Goal: Navigation & Orientation: Find specific page/section

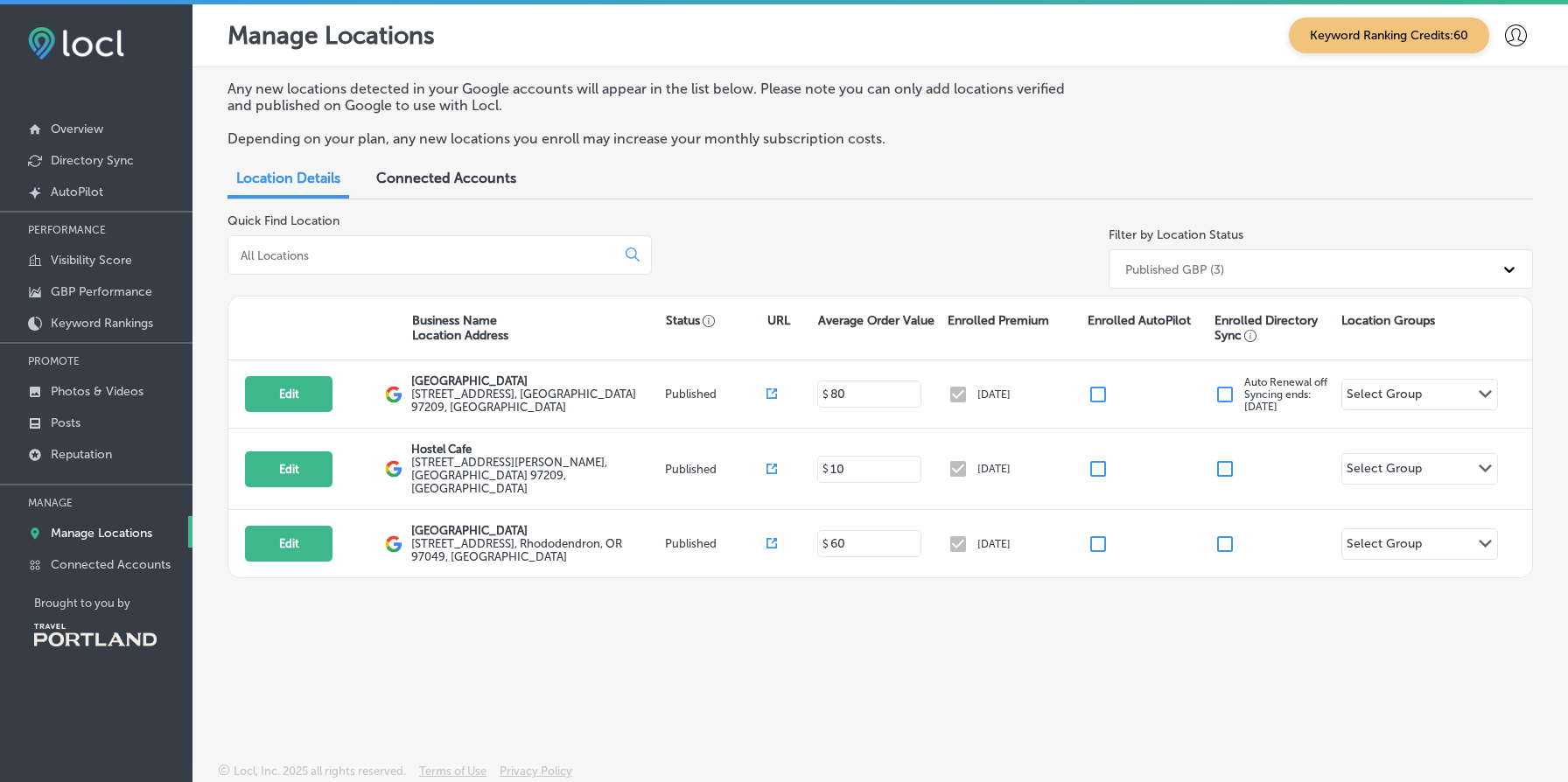
click at [481, 178] on span "Connected Accounts" at bounding box center [446, 178] width 140 height 16
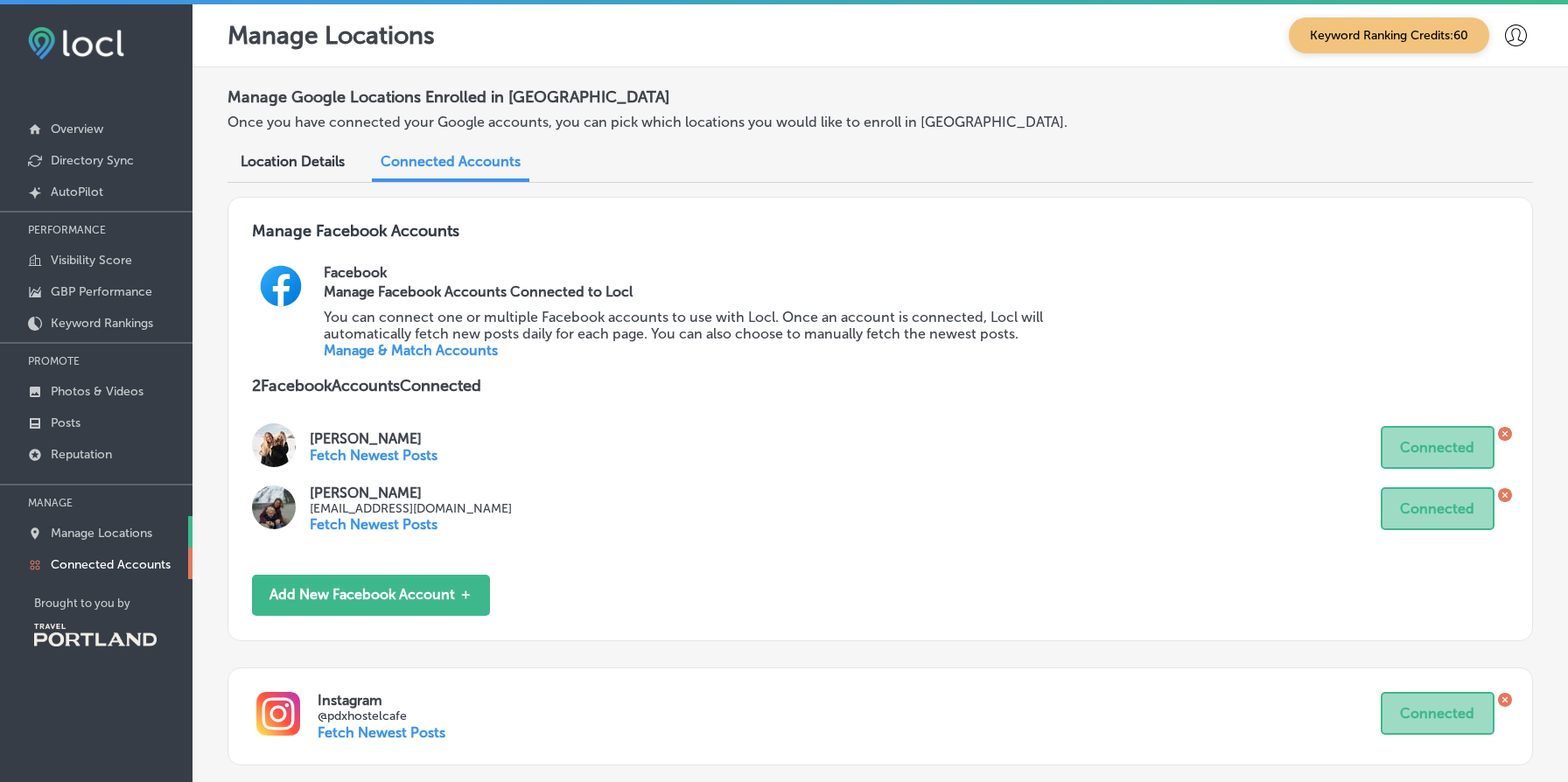
click at [131, 529] on p "Manage Locations" at bounding box center [101, 534] width 102 height 15
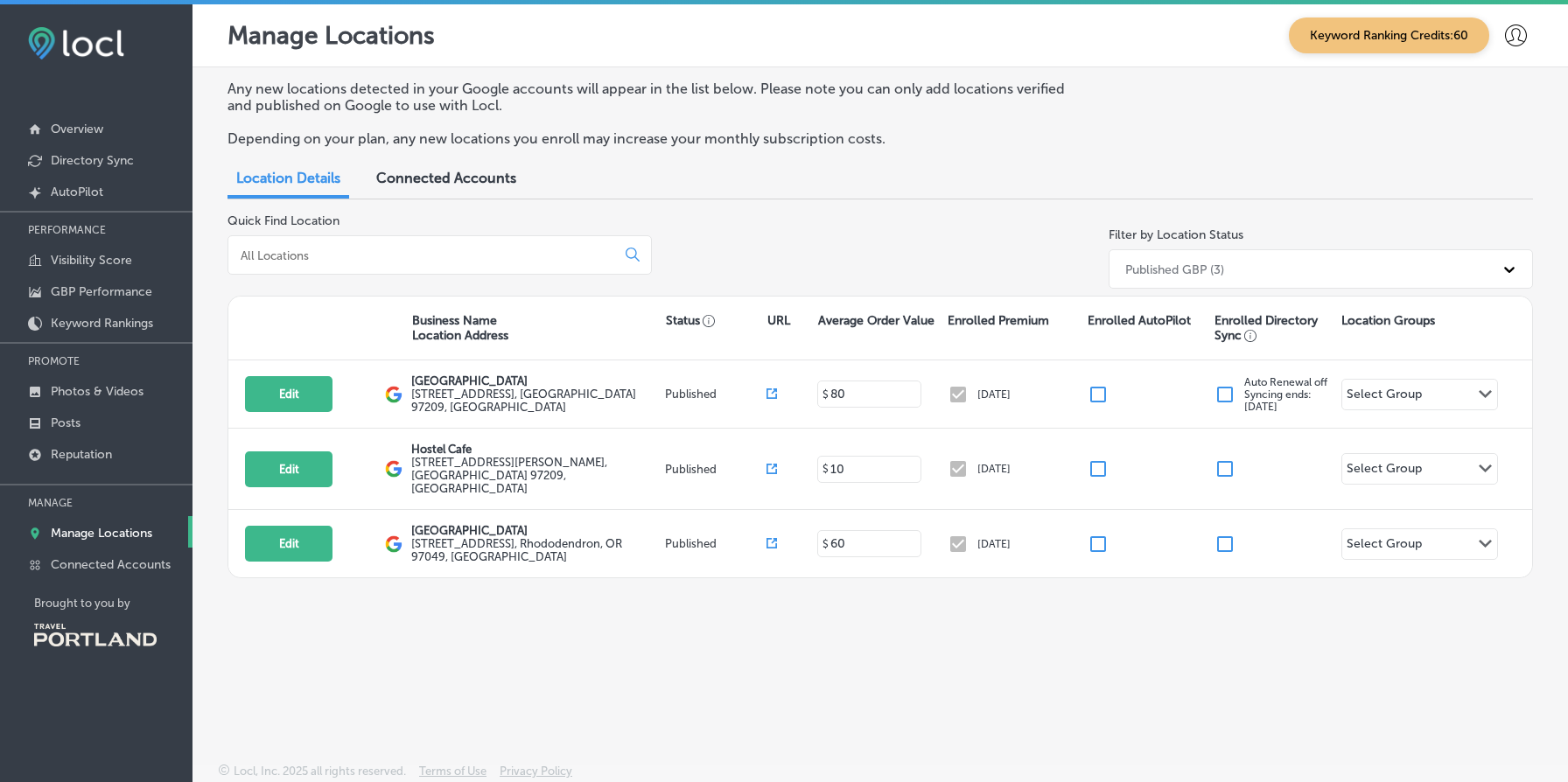
click at [582, 144] on p "Depending on your plan, any new locations you enroll may increase your monthly …" at bounding box center [651, 138] width 849 height 16
click at [112, 428] on link "Posts" at bounding box center [96, 421] width 193 height 31
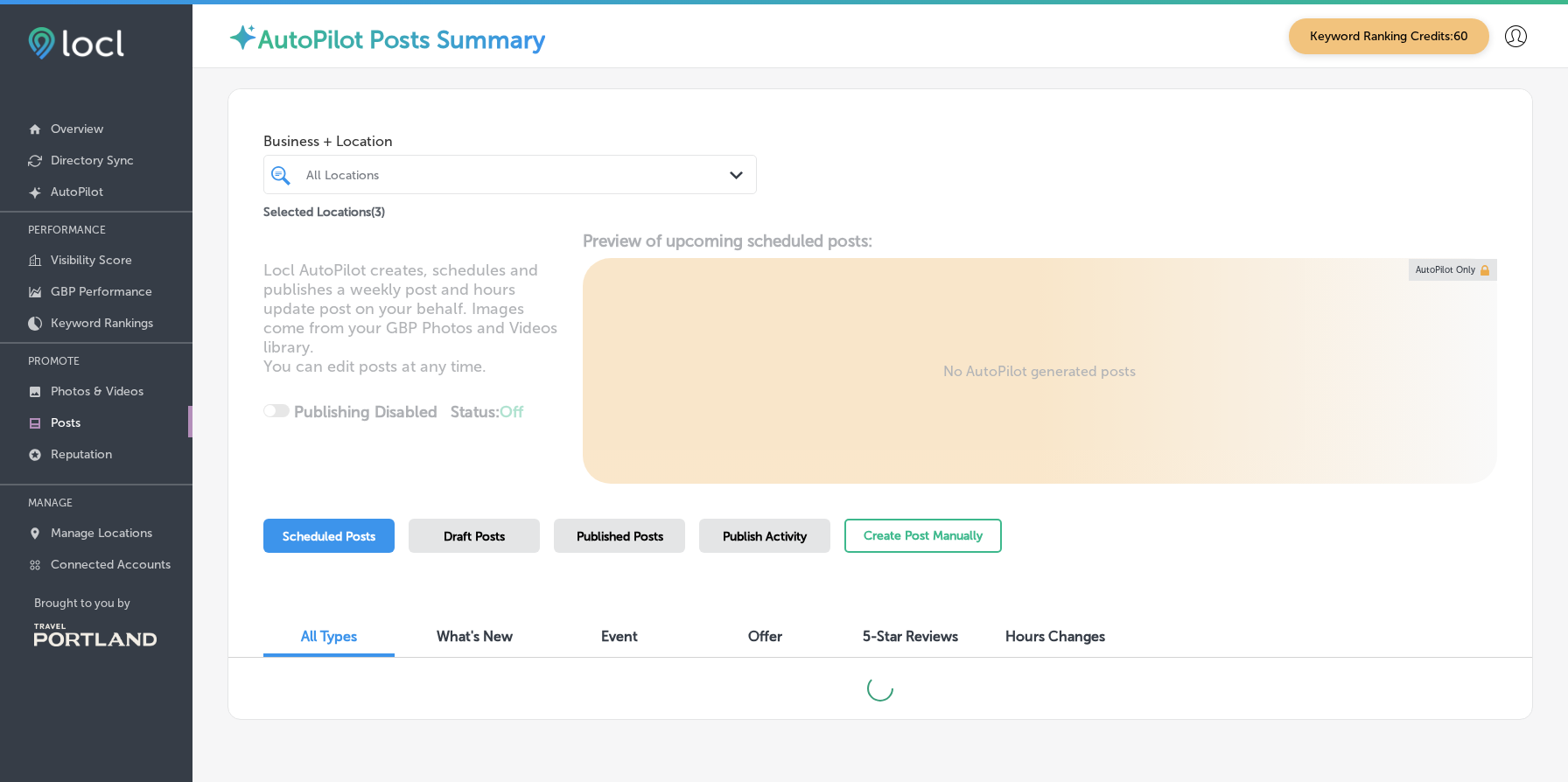
click at [494, 527] on div "Draft Posts" at bounding box center [474, 536] width 131 height 34
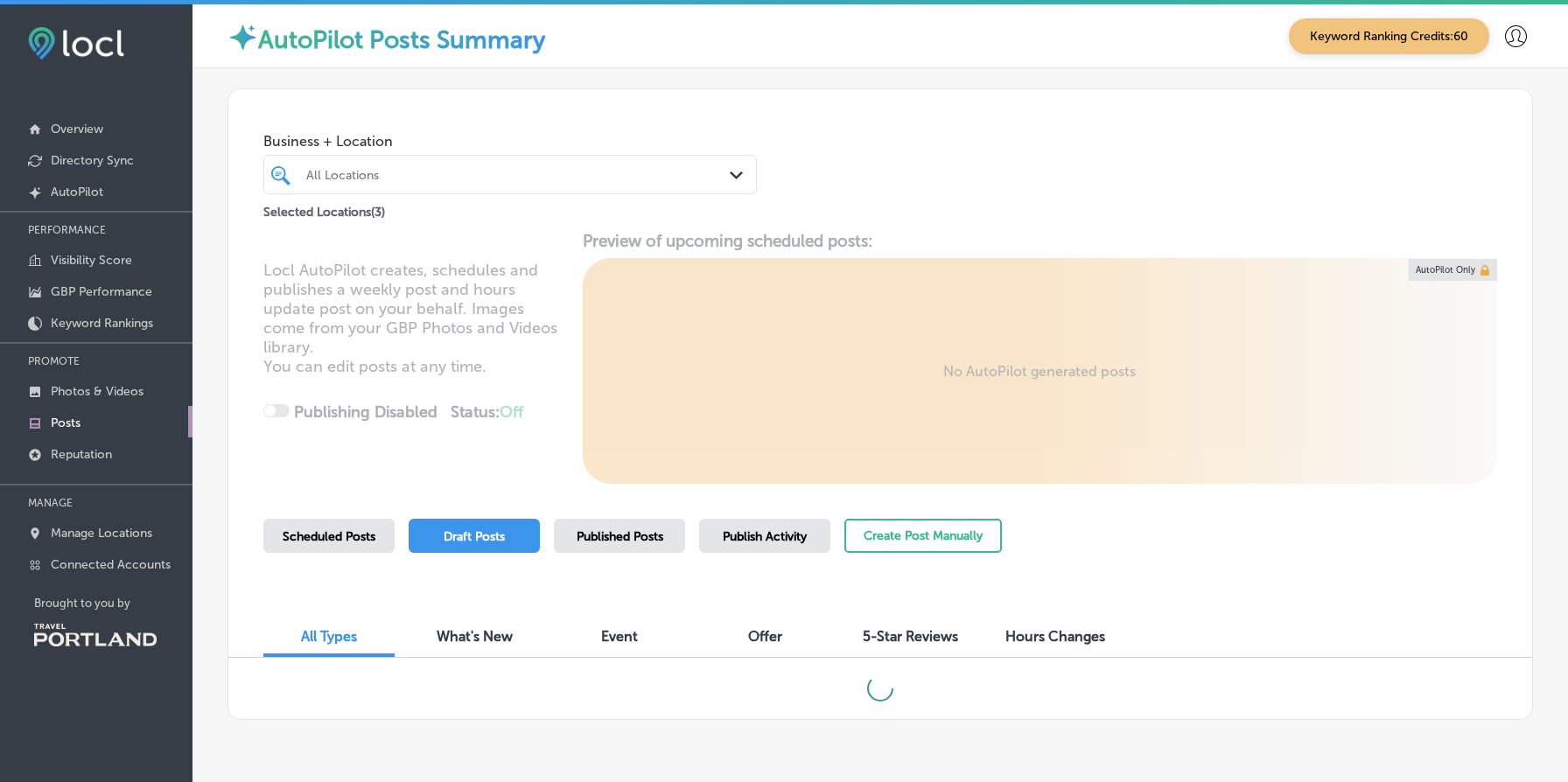
scroll to position [52, 0]
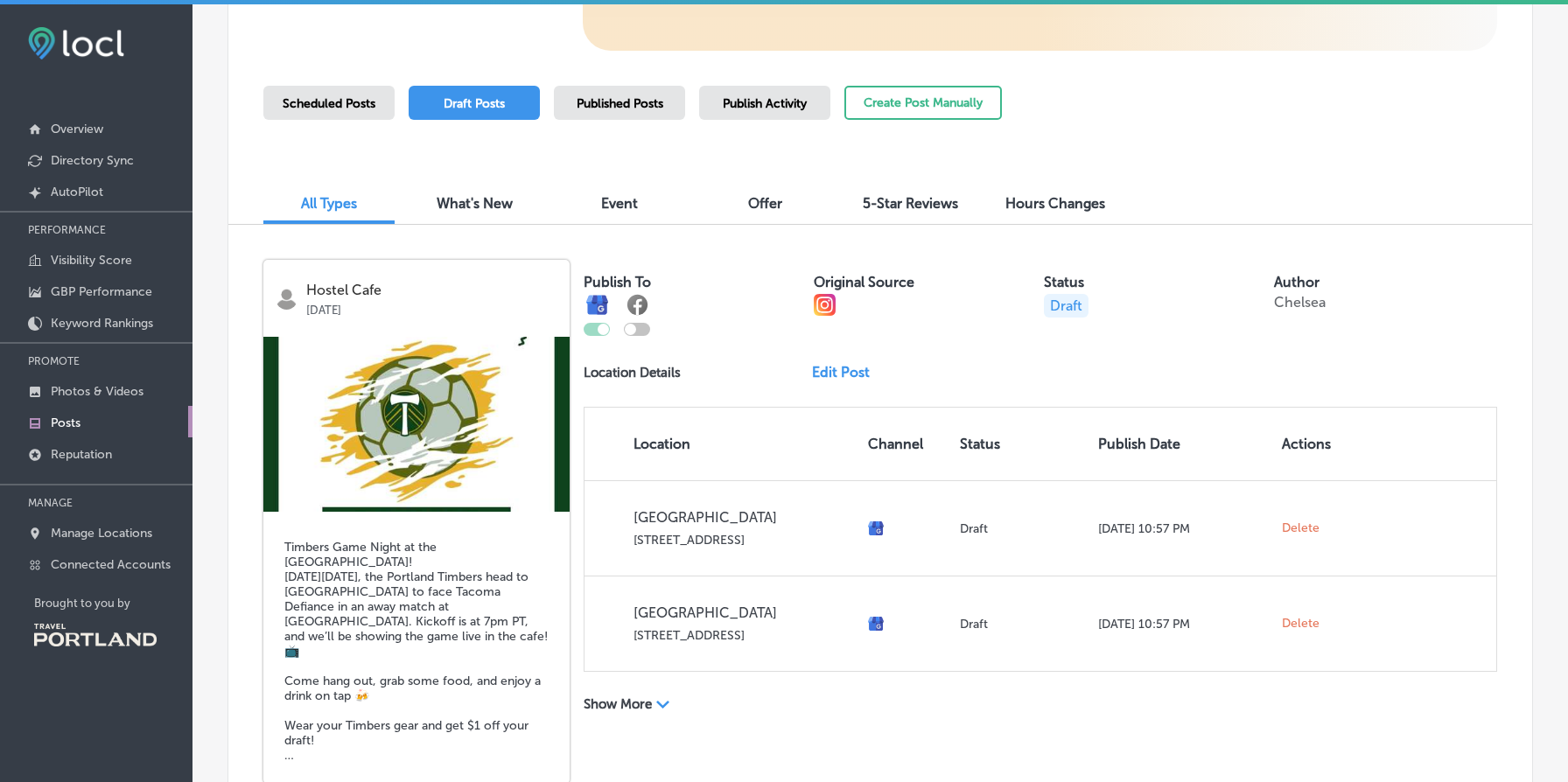
click at [652, 112] on div "Published Posts" at bounding box center [620, 103] width 131 height 34
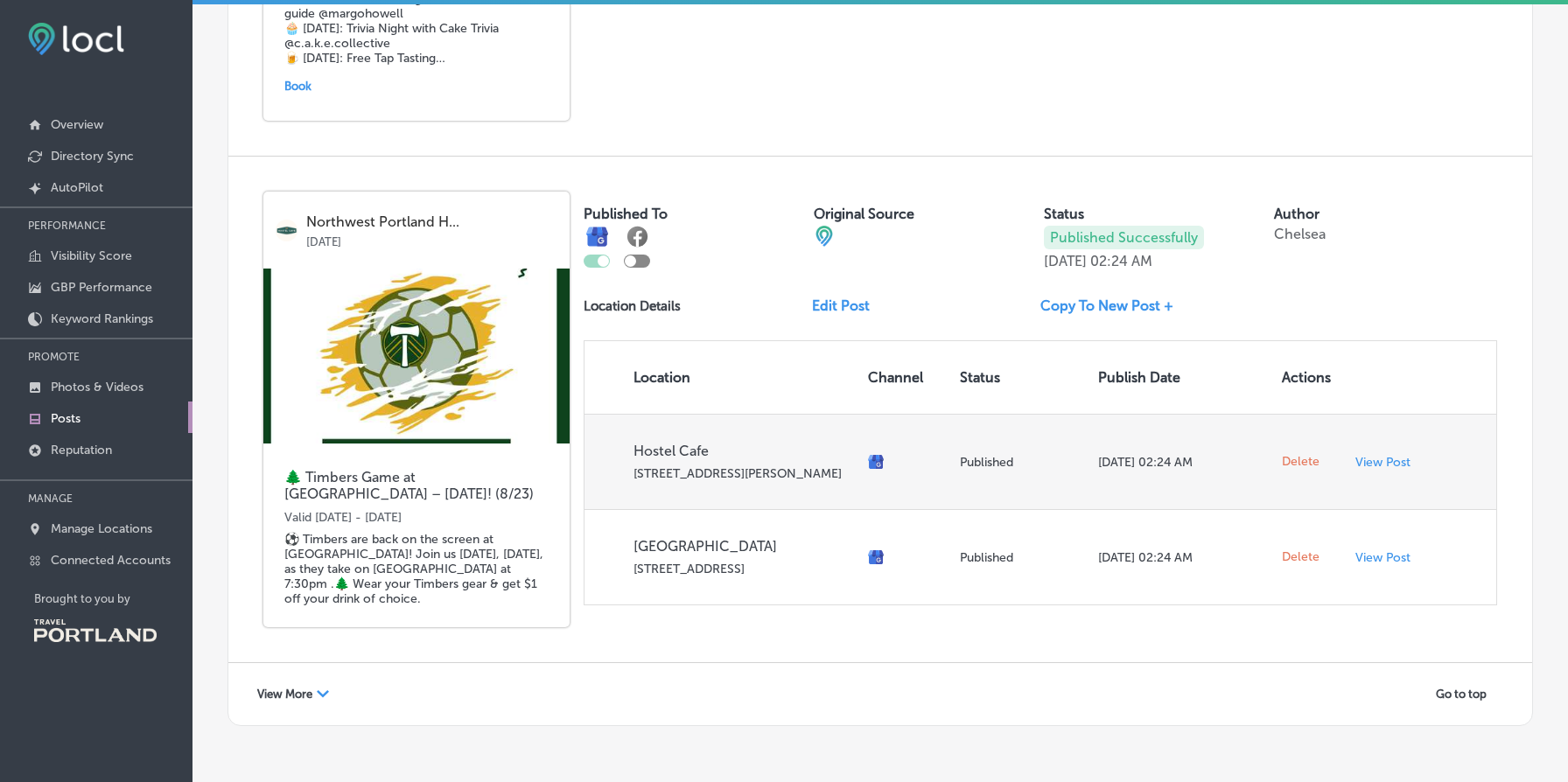
scroll to position [3511, 0]
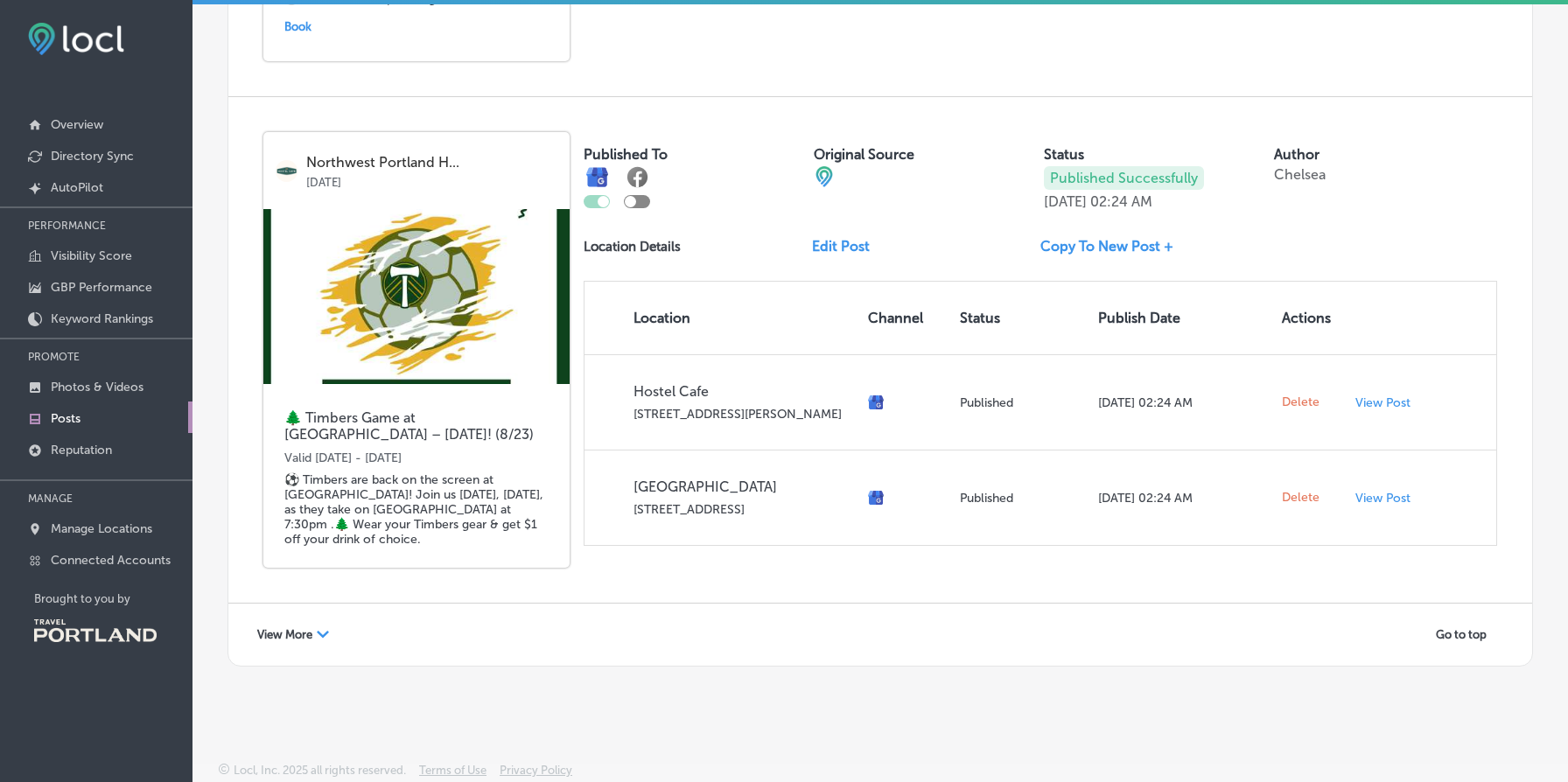
click at [296, 628] on span "View More" at bounding box center [285, 635] width 55 height 13
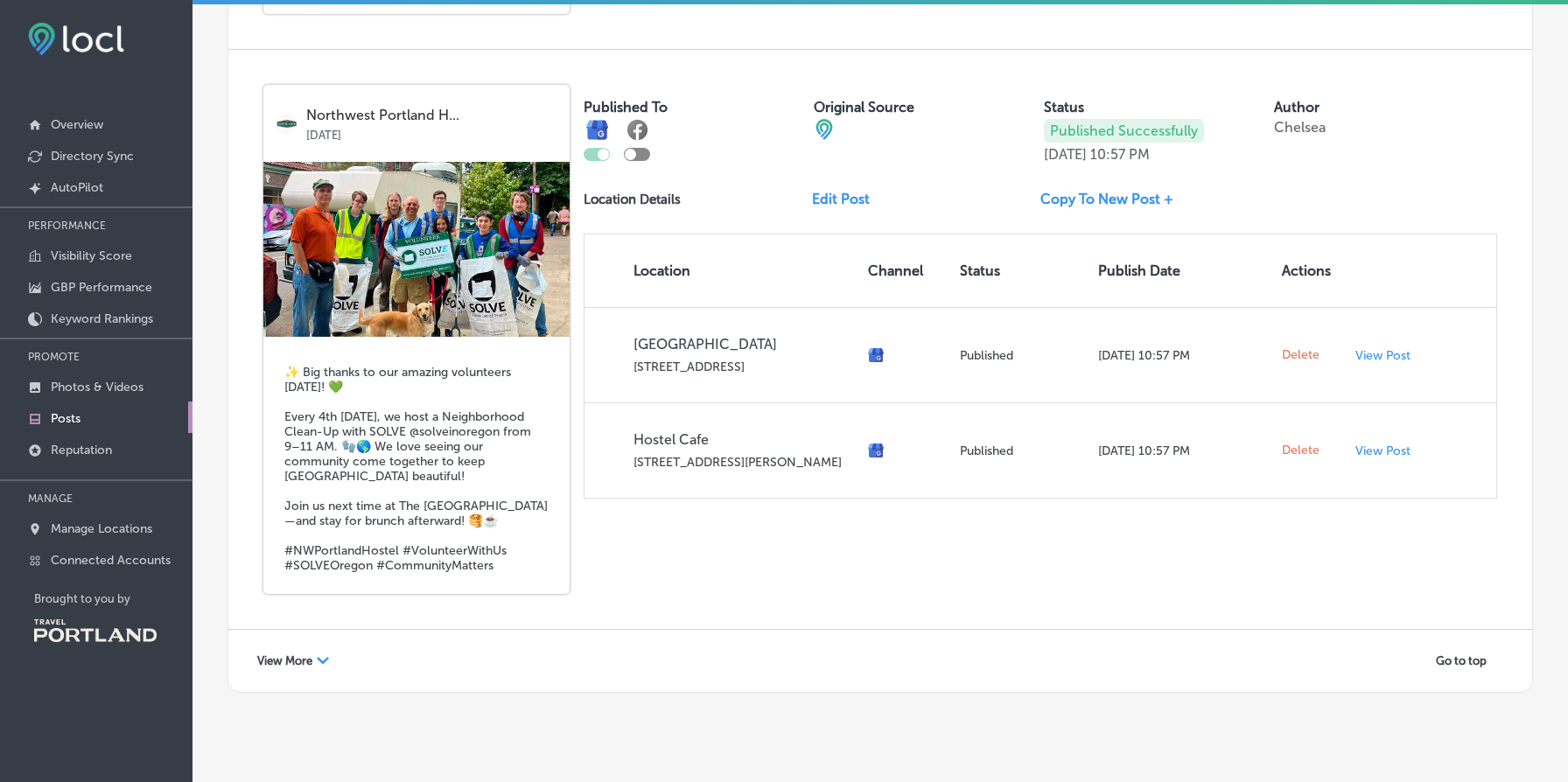
scroll to position [7036, 0]
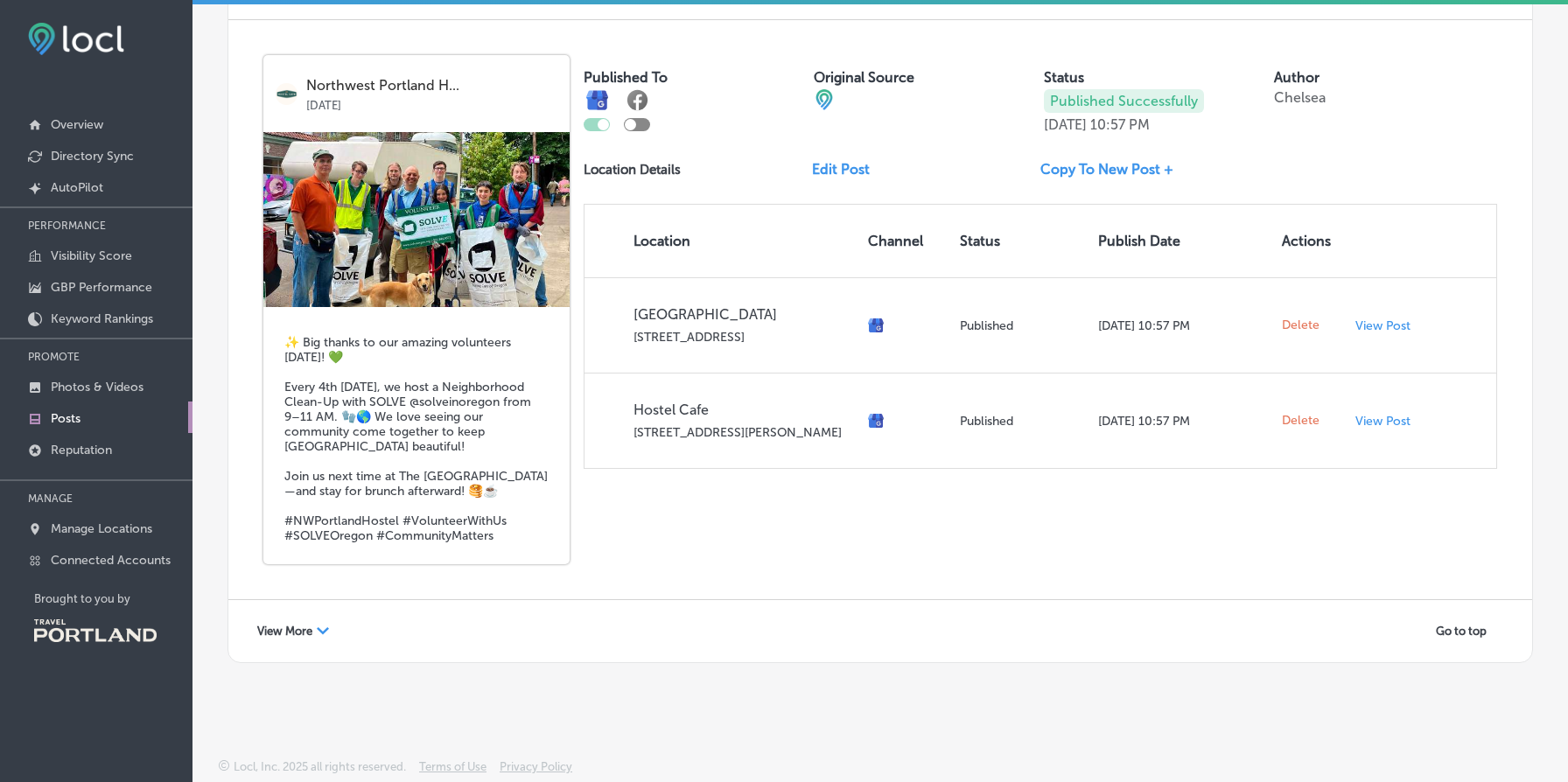
click at [338, 629] on div "View More Path Created with Sketch." at bounding box center [293, 631] width 94 height 28
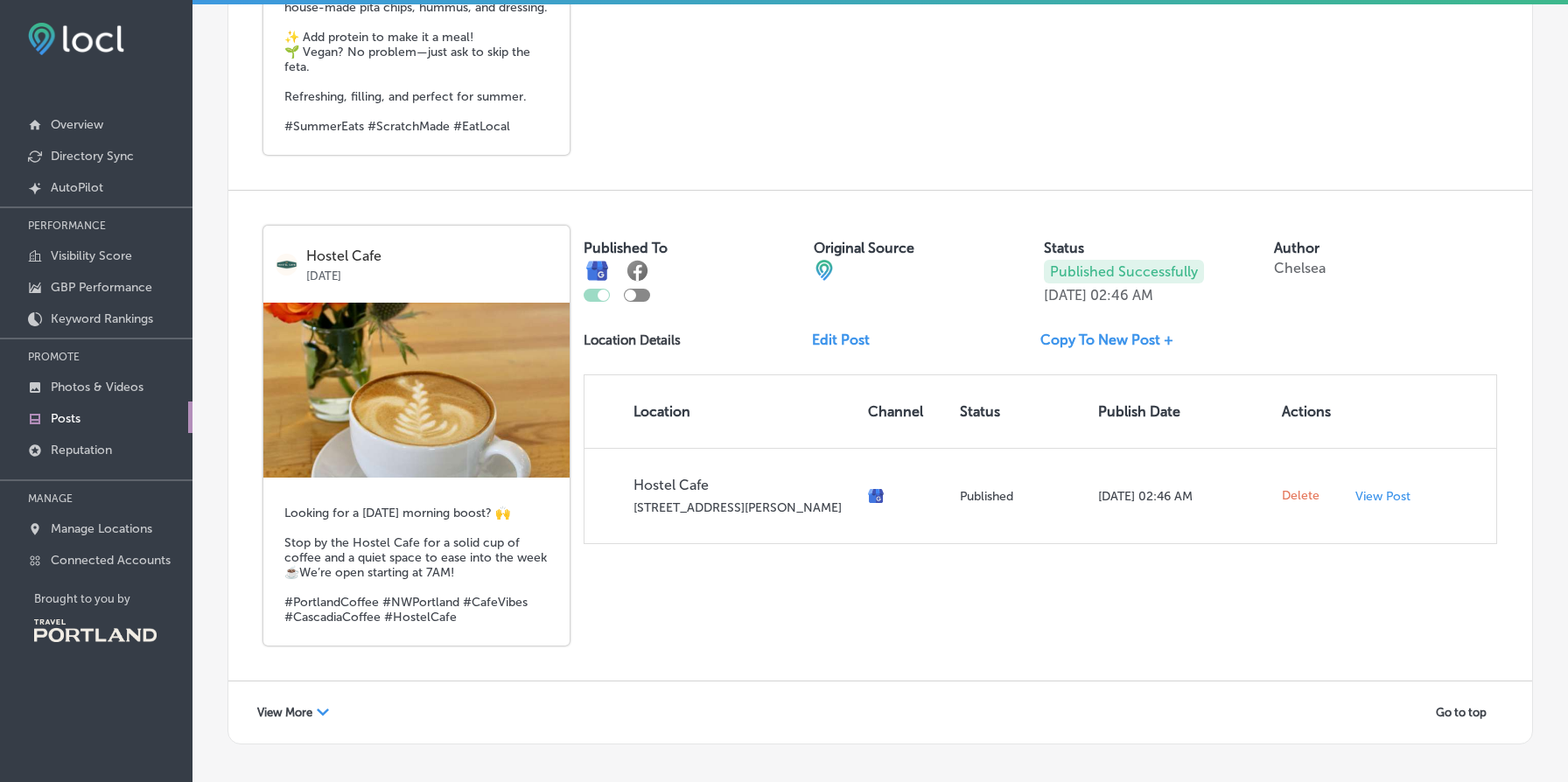
scroll to position [10271, 0]
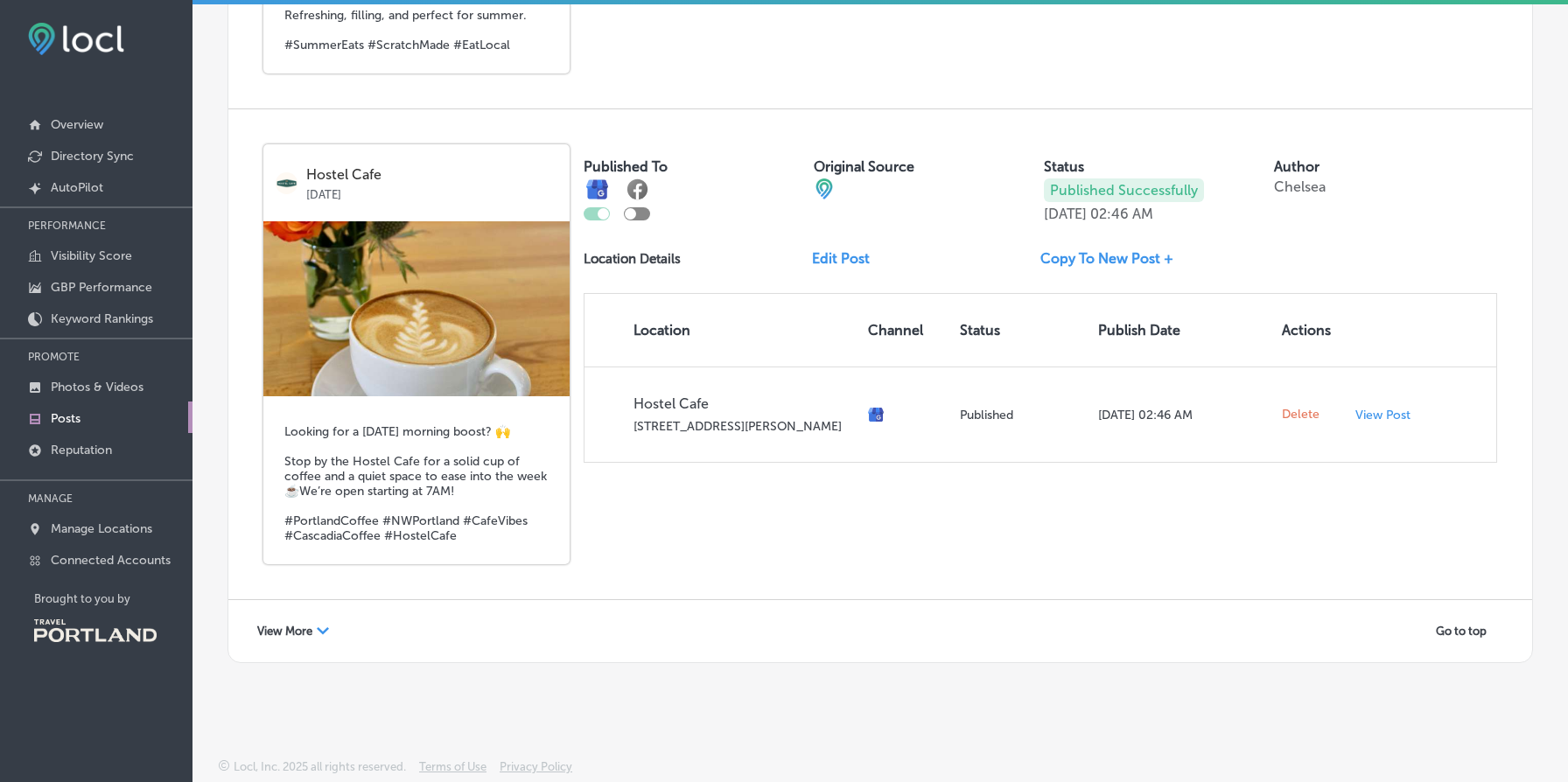
click at [289, 625] on span "View More" at bounding box center [285, 632] width 55 height 13
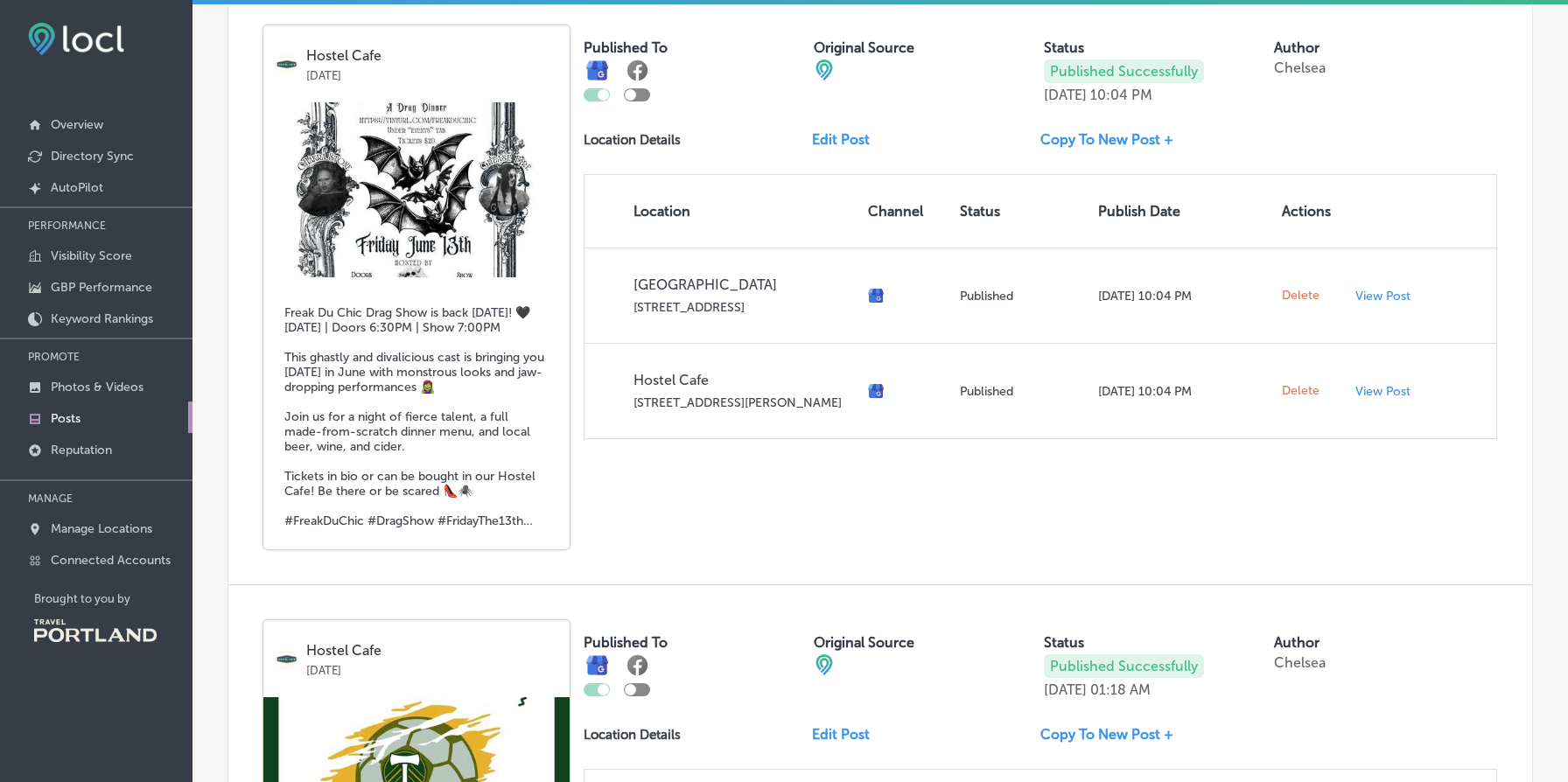
scroll to position [13714, 0]
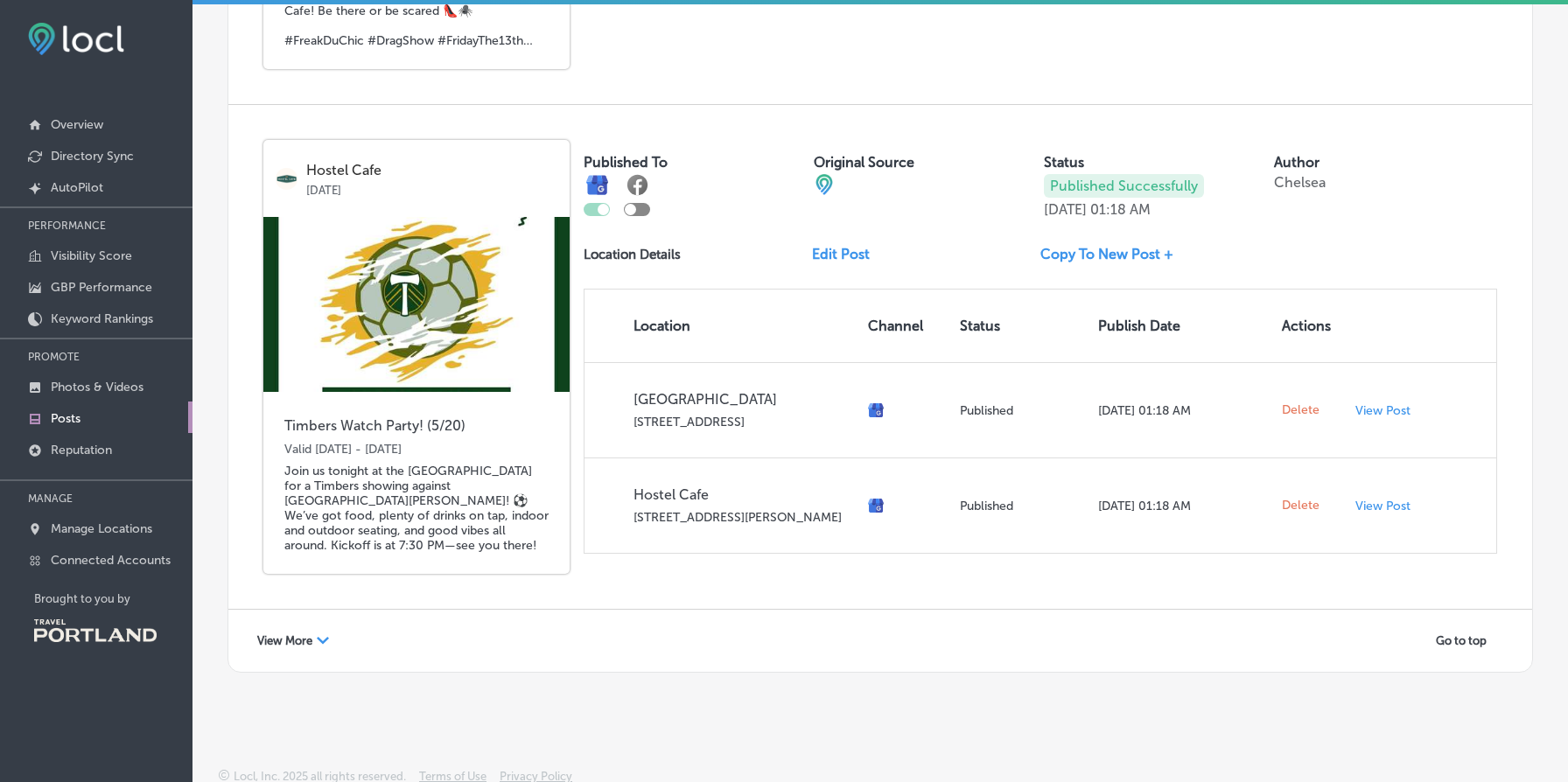
click at [323, 637] on icon "Path Created with Sketch." at bounding box center [322, 639] width 12 height 7
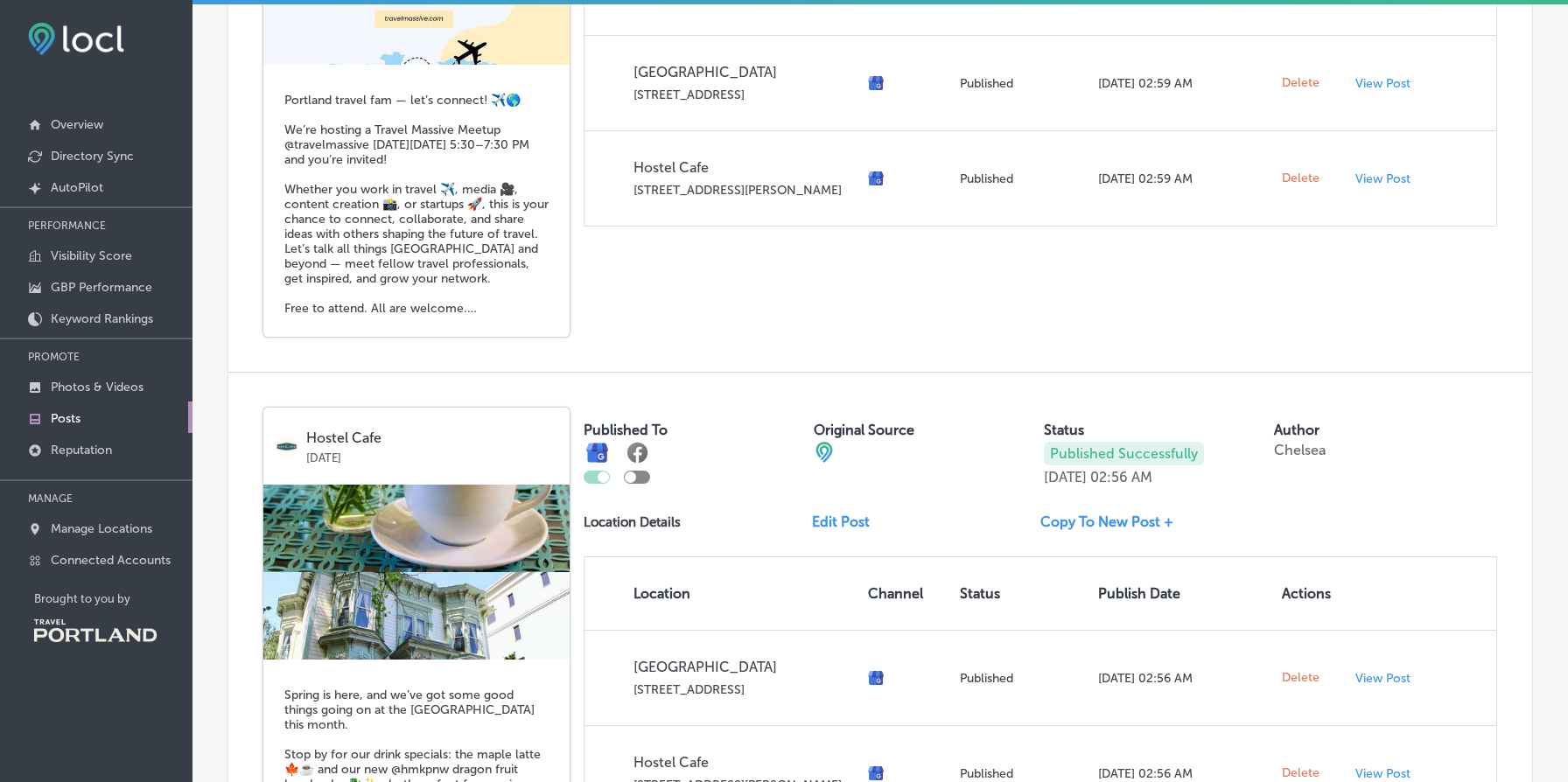
scroll to position [17344, 0]
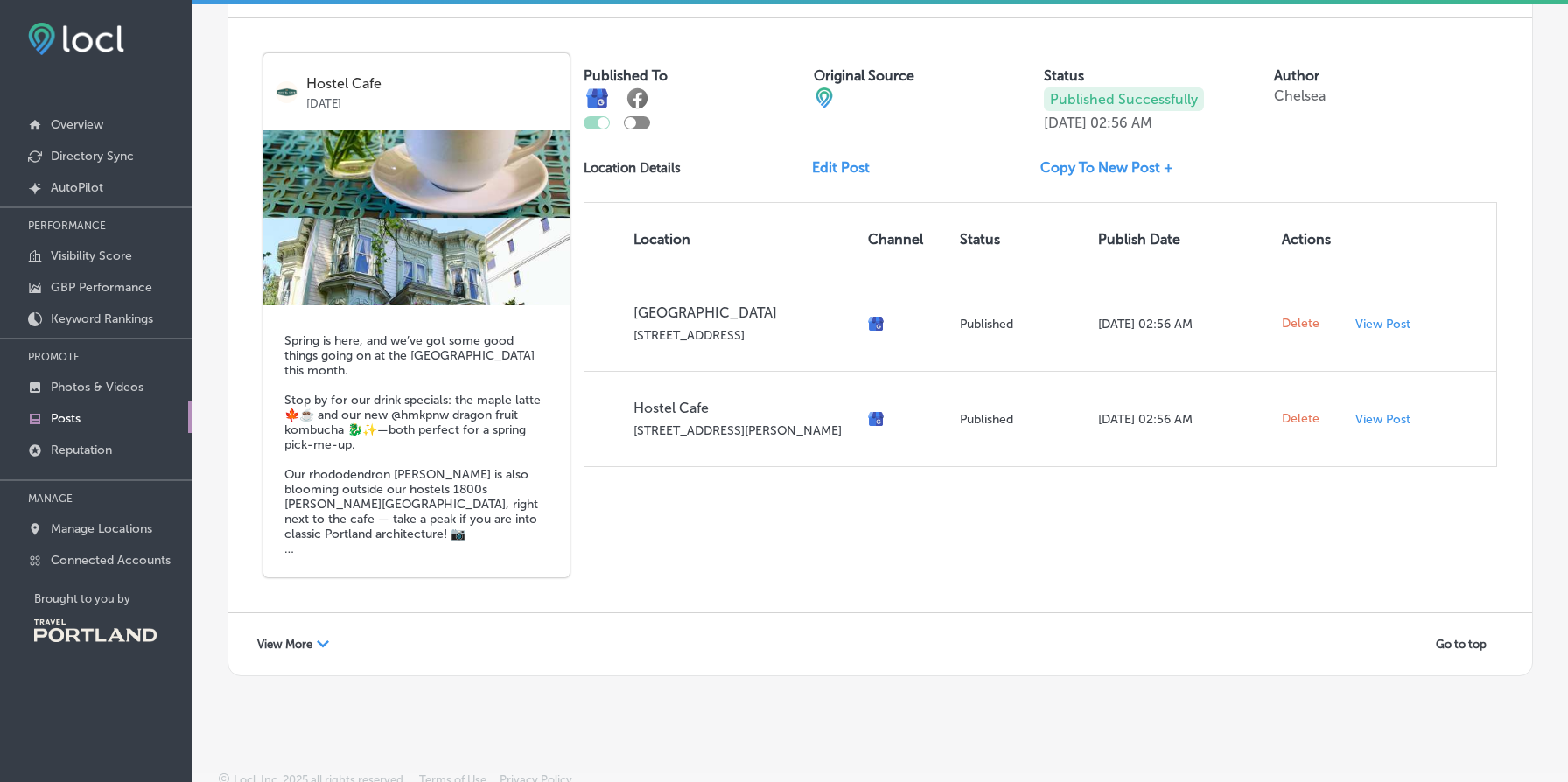
click at [305, 638] on span "View More" at bounding box center [285, 644] width 55 height 13
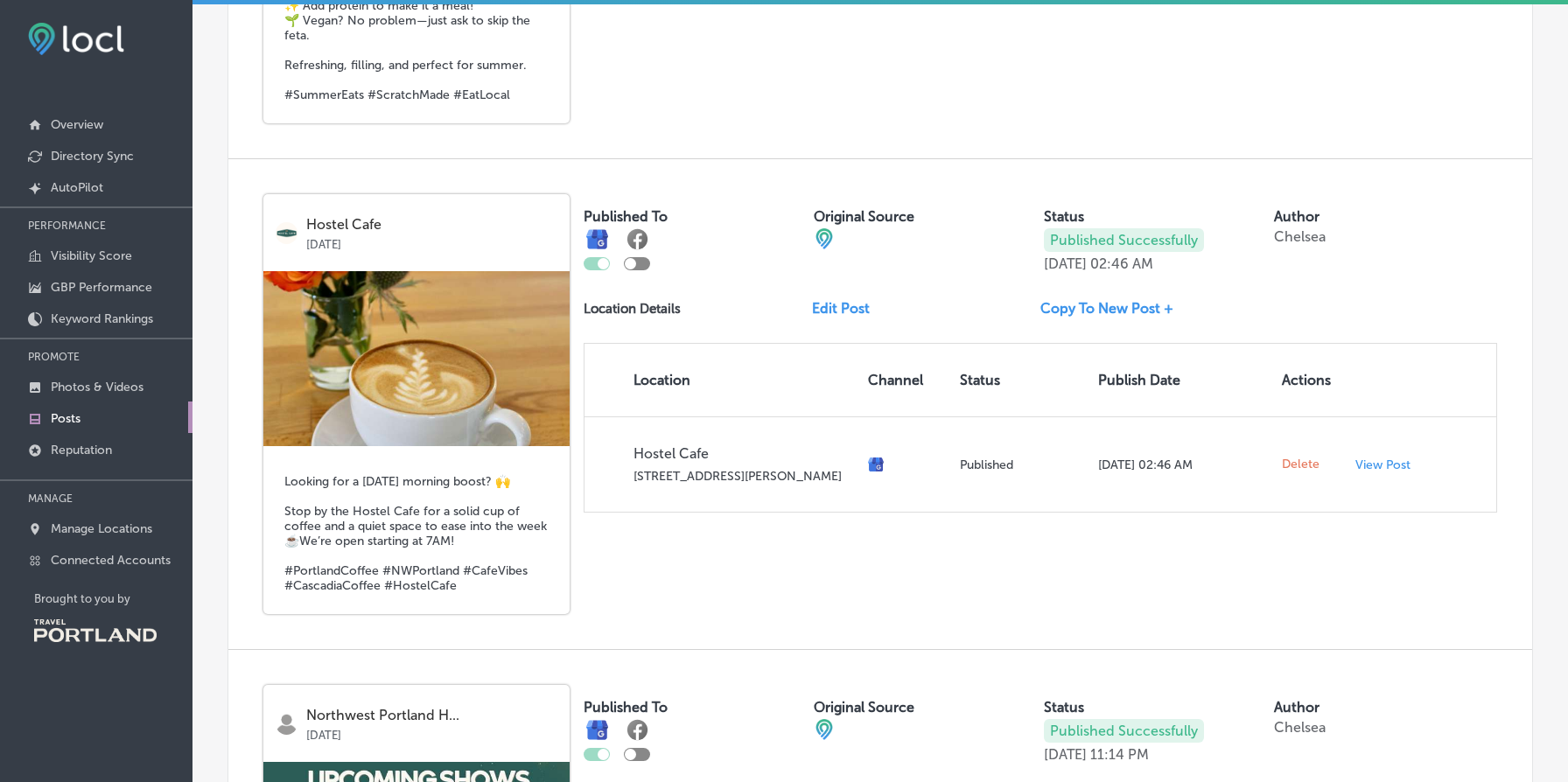
scroll to position [10183, 0]
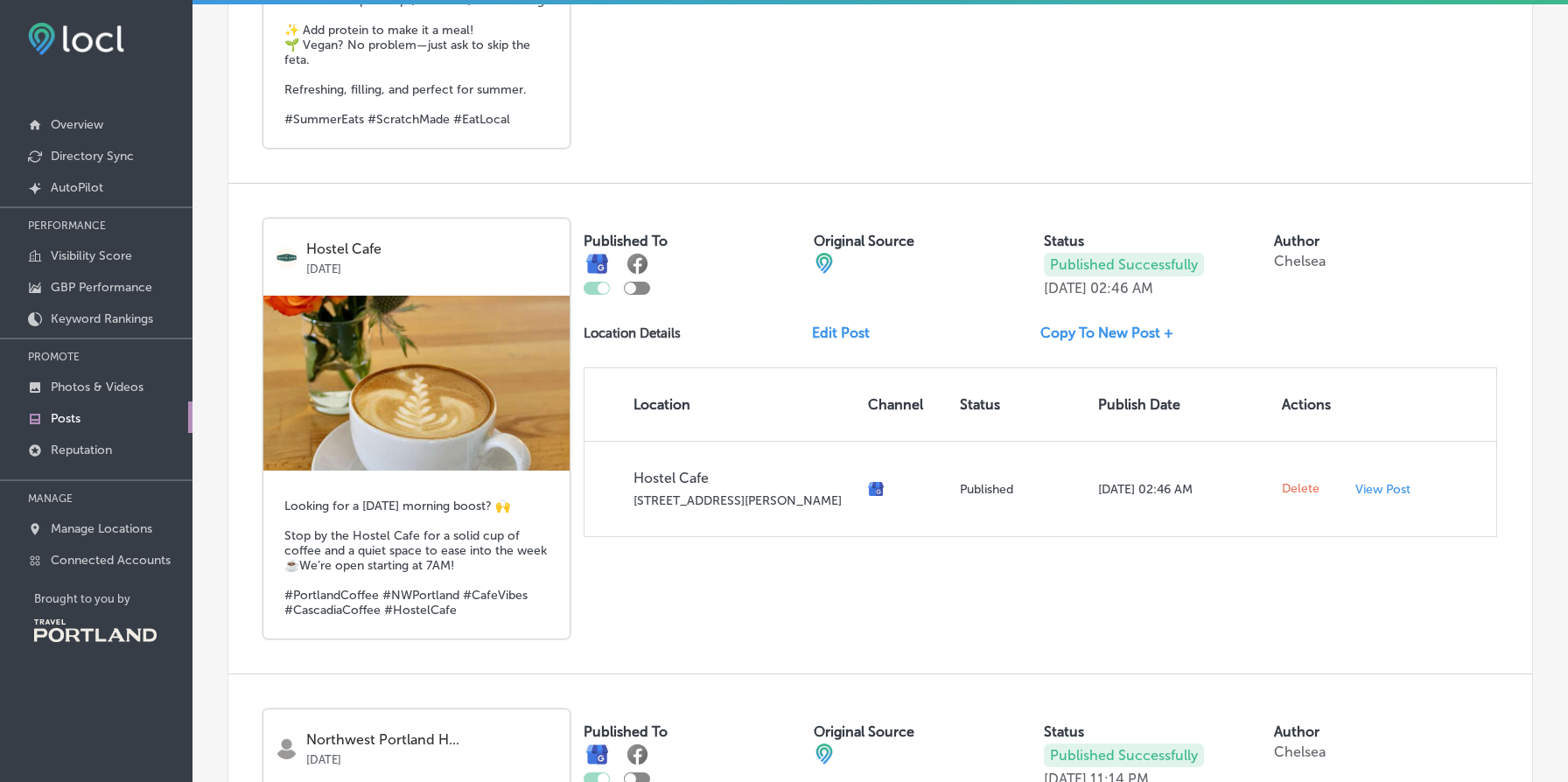
click at [853, 246] on label "Original Source" at bounding box center [865, 240] width 101 height 16
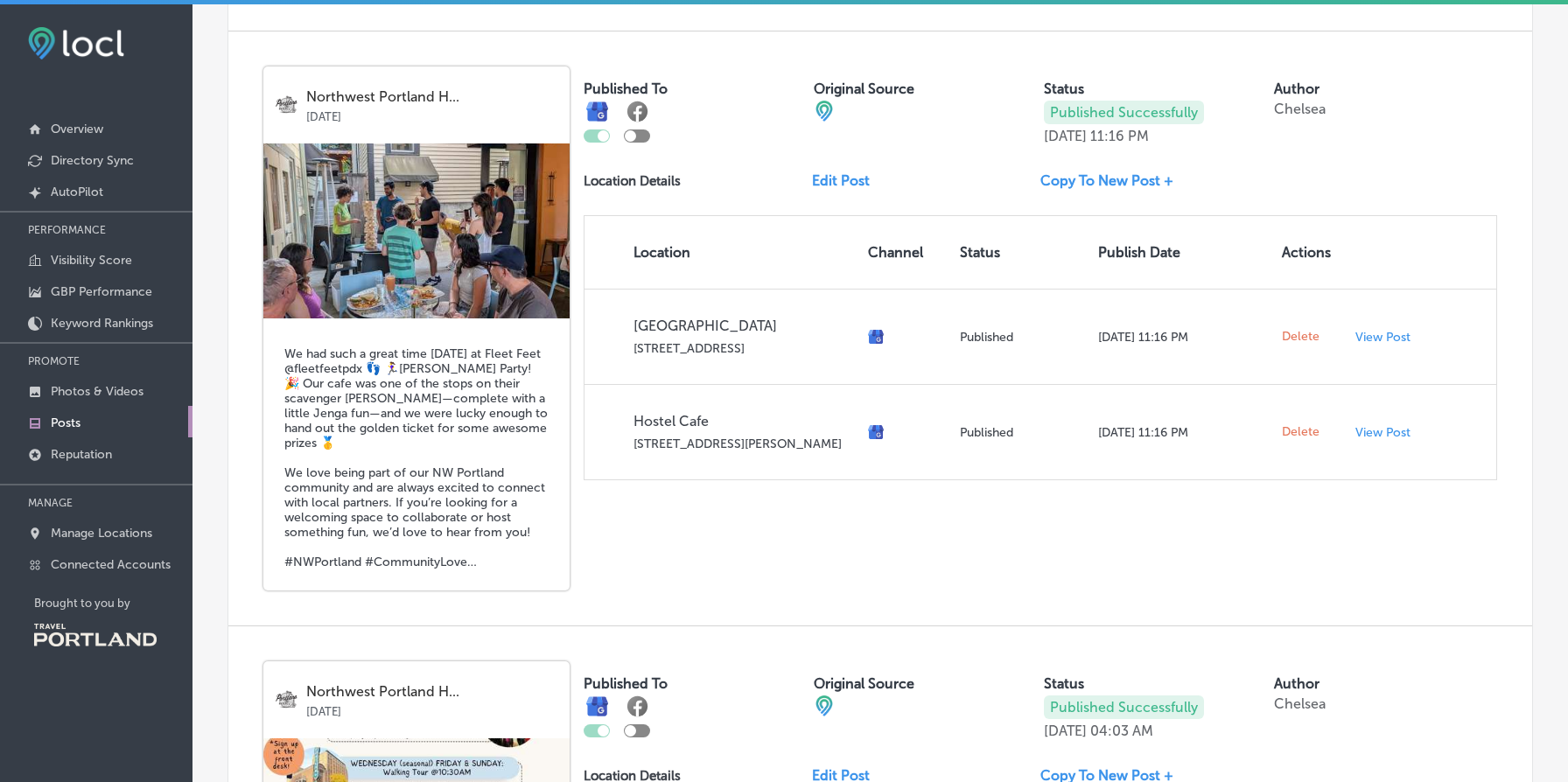
scroll to position [2363, 0]
